Goal: Information Seeking & Learning: Learn about a topic

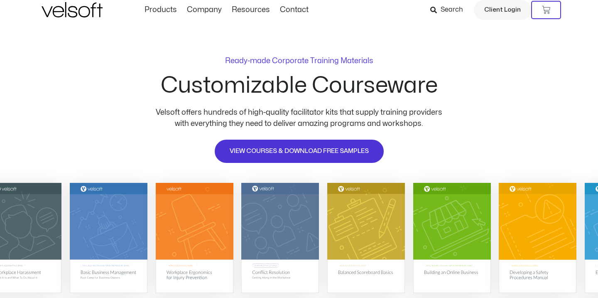
scroll to position [22, 0]
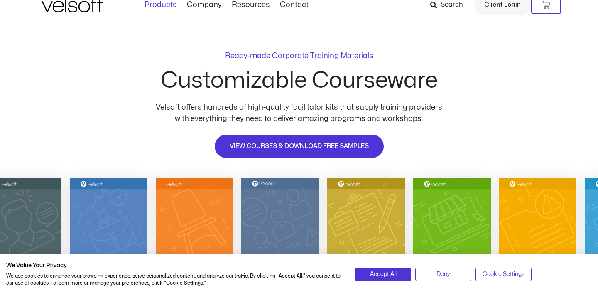
click at [157, 4] on link "Products" at bounding box center [161, 4] width 42 height 9
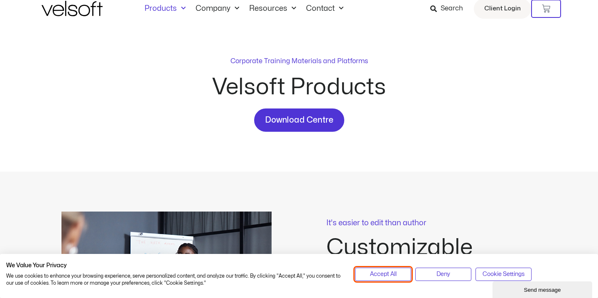
click at [388, 272] on span "Accept All" at bounding box center [383, 274] width 27 height 9
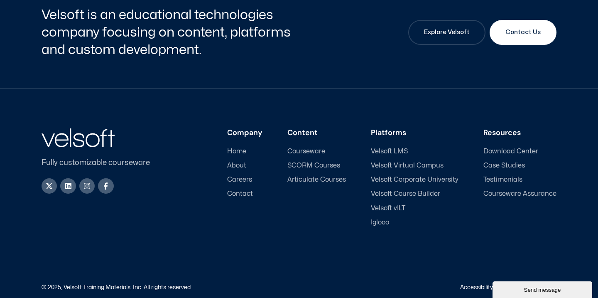
scroll to position [2263, 0]
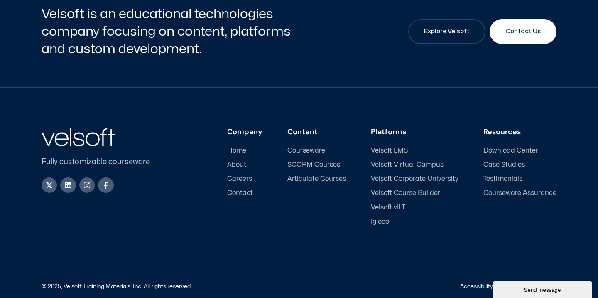
click at [302, 147] on span "Courseware" at bounding box center [307, 151] width 38 height 8
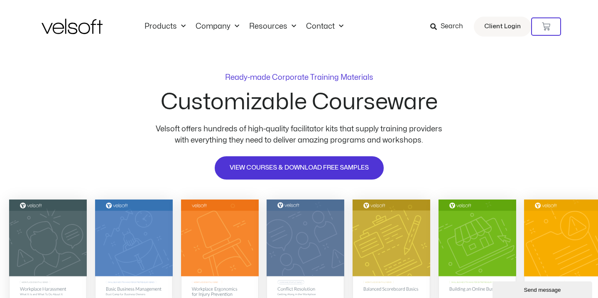
click at [470, 71] on div "Ready-made Corporate Training Materials Customizable Courseware Velsoft offers …" at bounding box center [299, 124] width 598 height 142
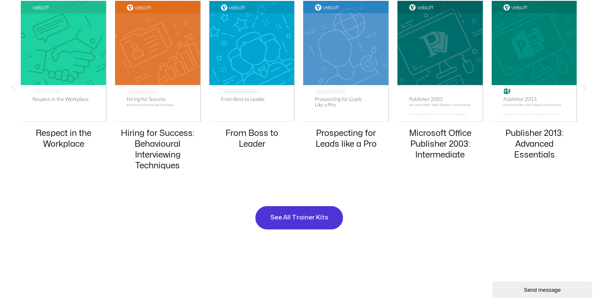
scroll to position [850, 0]
